Goal: Task Accomplishment & Management: Manage account settings

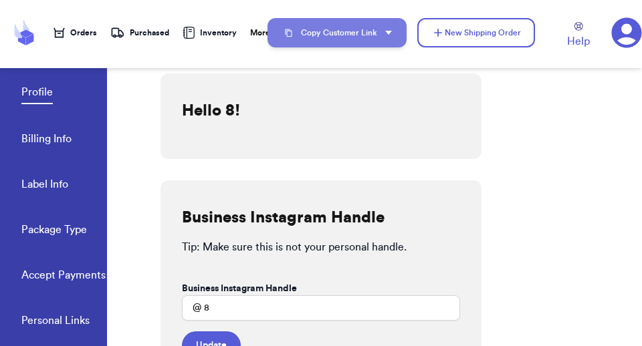
scroll to position [196, 0]
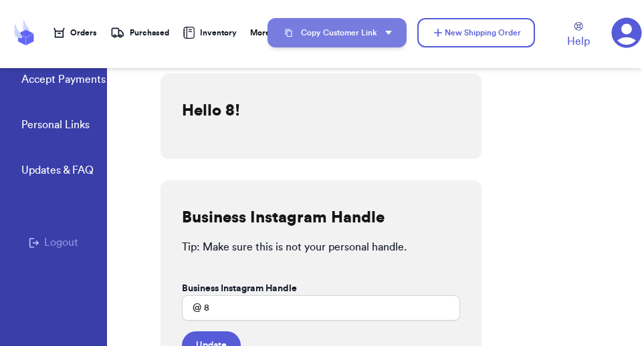
click at [348, 23] on button "Copy Customer Link" at bounding box center [336, 32] width 139 height 29
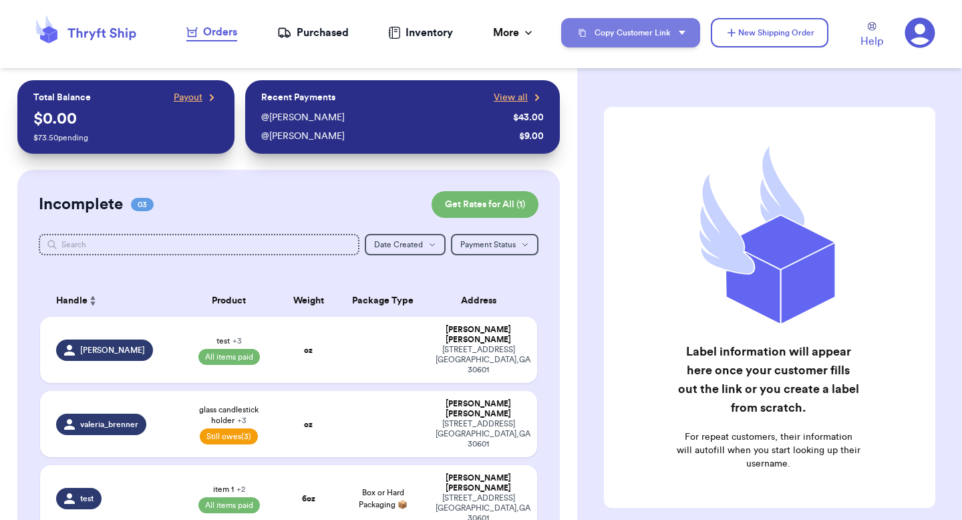
click at [641, 27] on button "Copy Customer Link" at bounding box center [630, 32] width 139 height 29
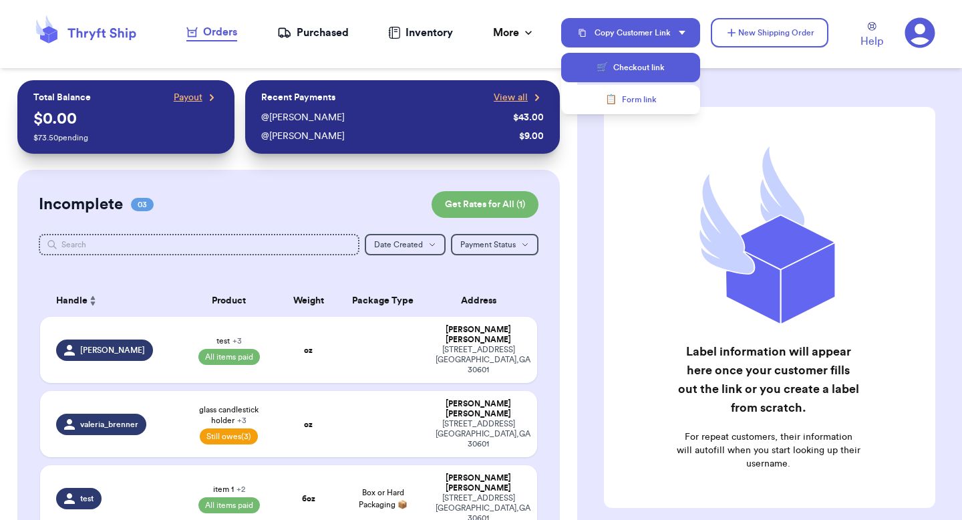
click at [625, 65] on button "🛒 Checkout link" at bounding box center [630, 67] width 139 height 29
